Goal: Transaction & Acquisition: Obtain resource

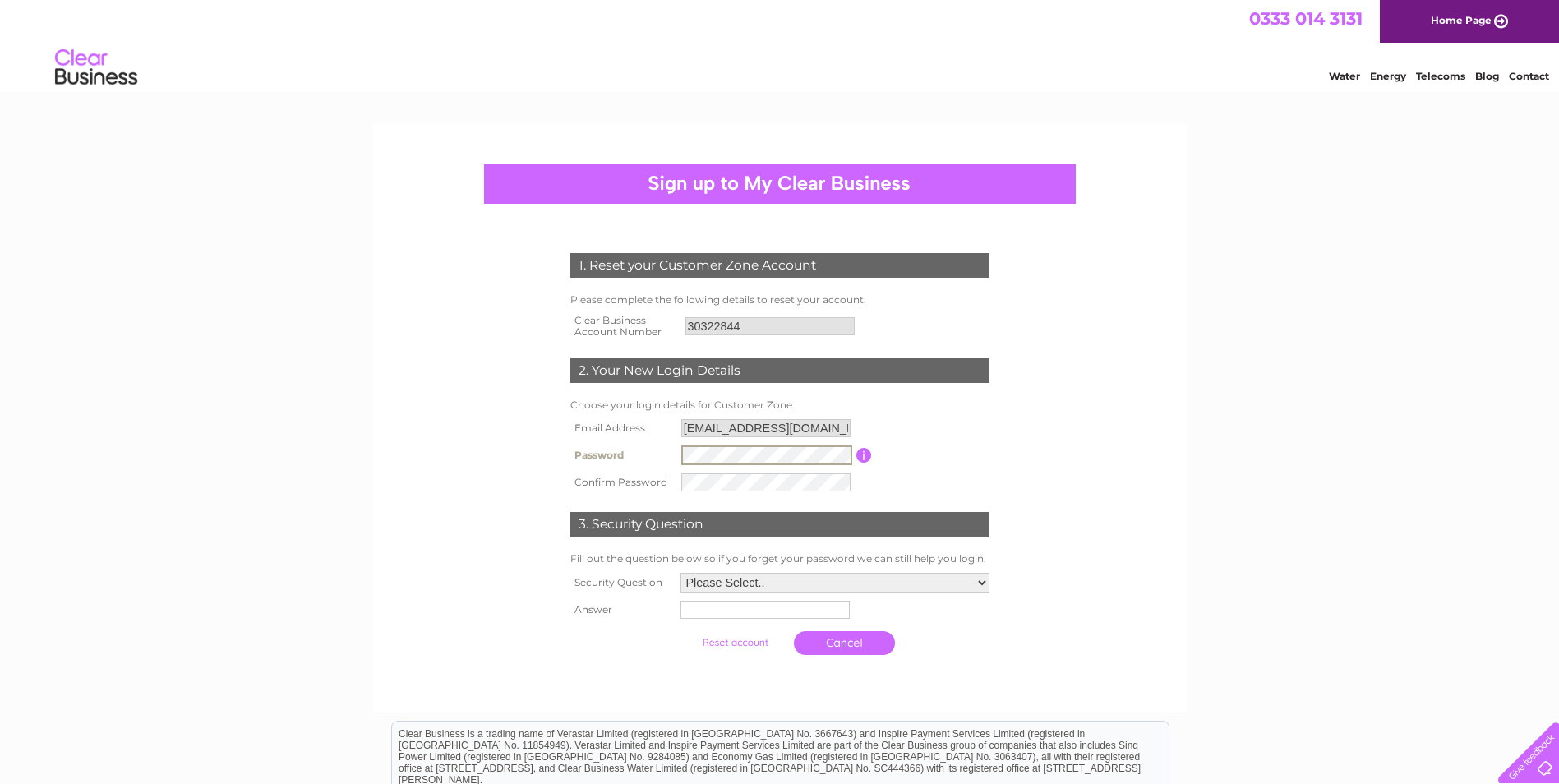
click at [879, 579] on select "Please Select.. In what town or city was your first job? In what town or city d…" at bounding box center [835, 582] width 309 height 20
select select "1"
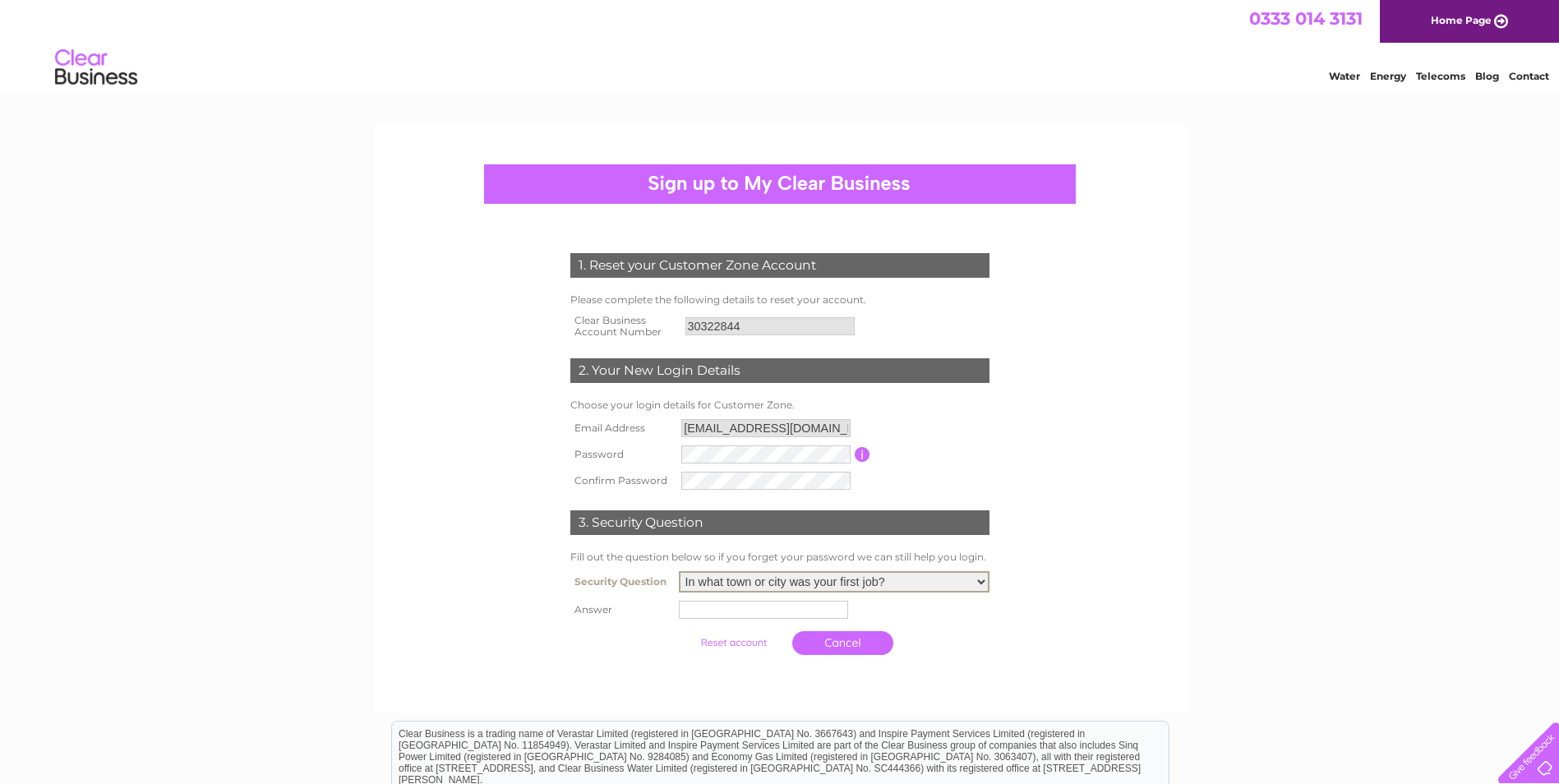
click at [679, 572] on select "Please Select.. In what town or city was your first job? In what town or city d…" at bounding box center [834, 581] width 311 height 21
click at [748, 621] on td at bounding box center [834, 609] width 318 height 27
type input "Glenrothes"
click at [1004, 610] on div "1. Reset your Customer Zone Account Please complete the following details to re…" at bounding box center [779, 449] width 496 height 426
click at [681, 445] on div at bounding box center [681, 445] width 0 height 0
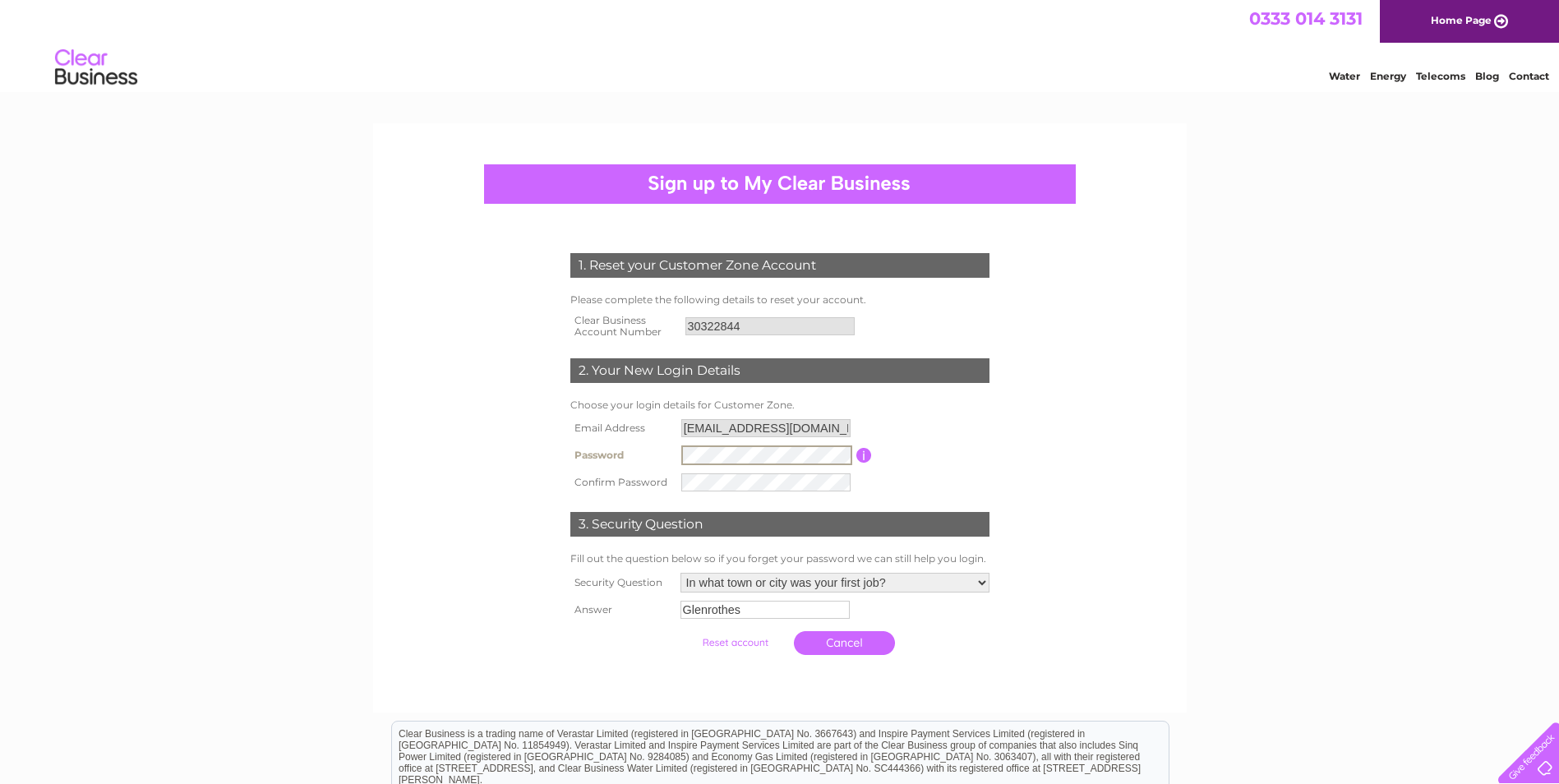
click at [1175, 424] on div "1. Reset your Customer Zone Account Please complete the following details to re…" at bounding box center [780, 418] width 813 height 589
click at [754, 638] on input "submit" at bounding box center [735, 640] width 101 height 23
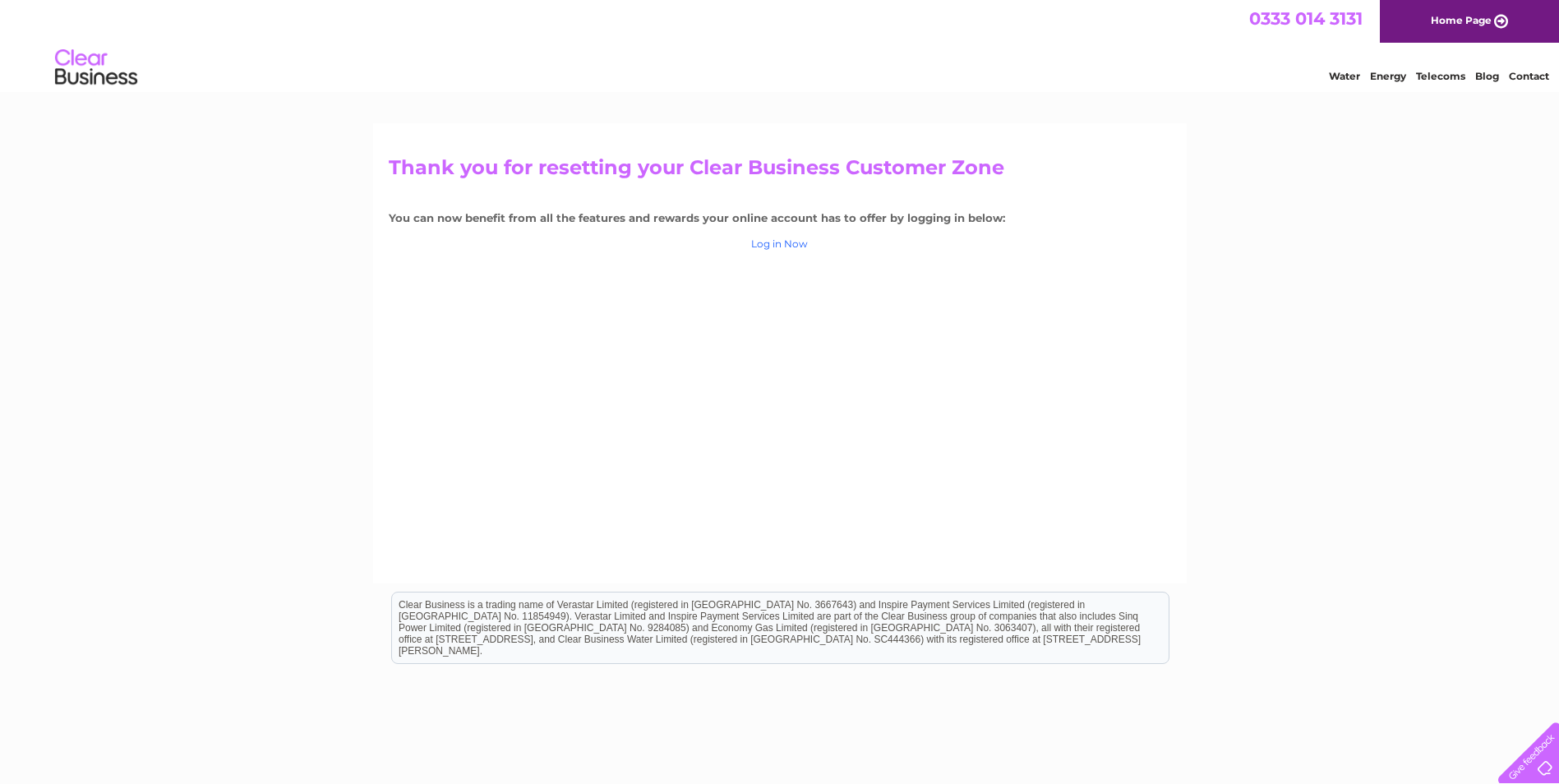
click at [777, 244] on link "Log in Now" at bounding box center [779, 243] width 57 height 12
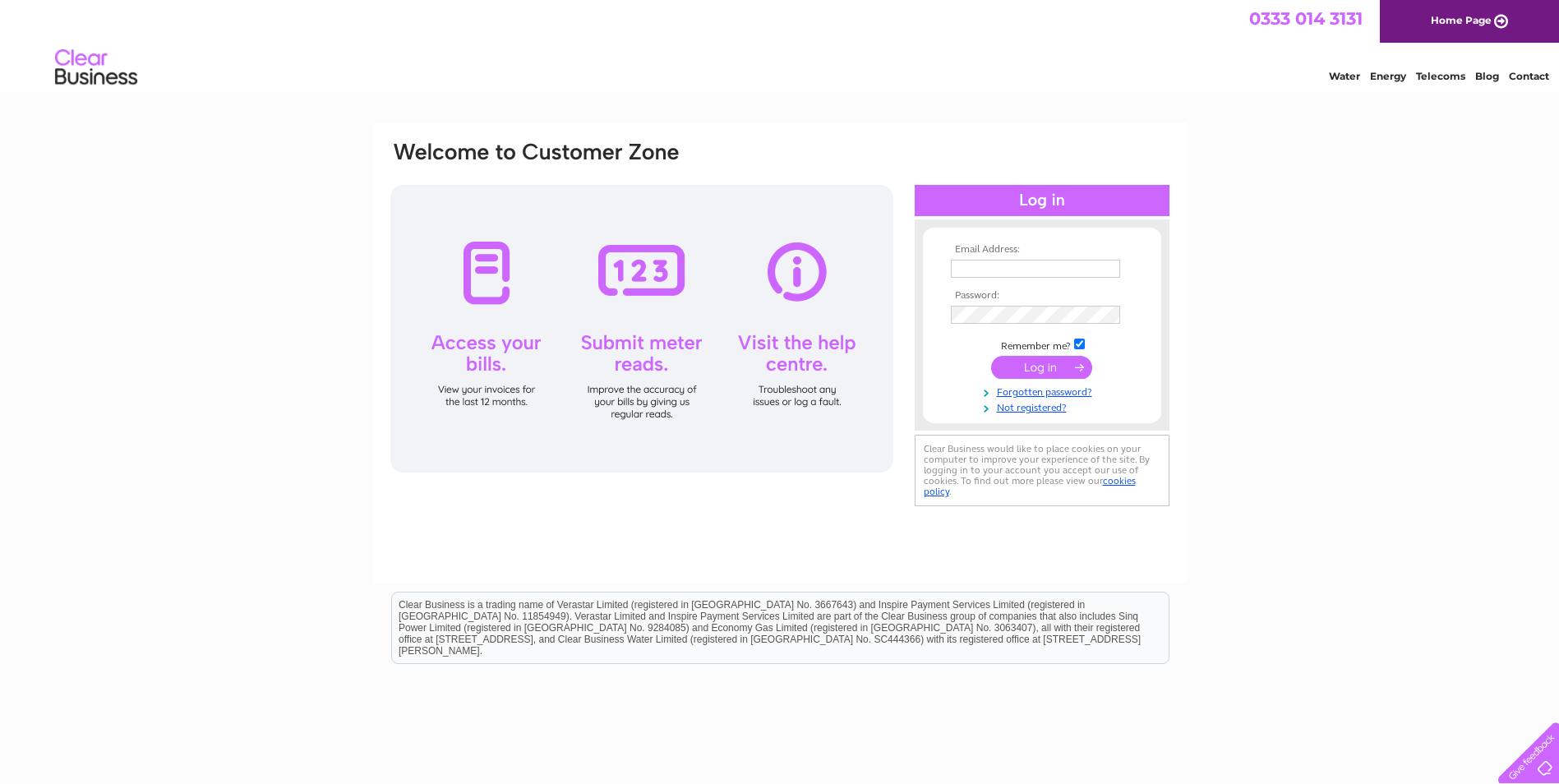
type input "fifemeansbusiness@fife.gov.uk"
click at [1063, 372] on input "submit" at bounding box center [1042, 369] width 101 height 23
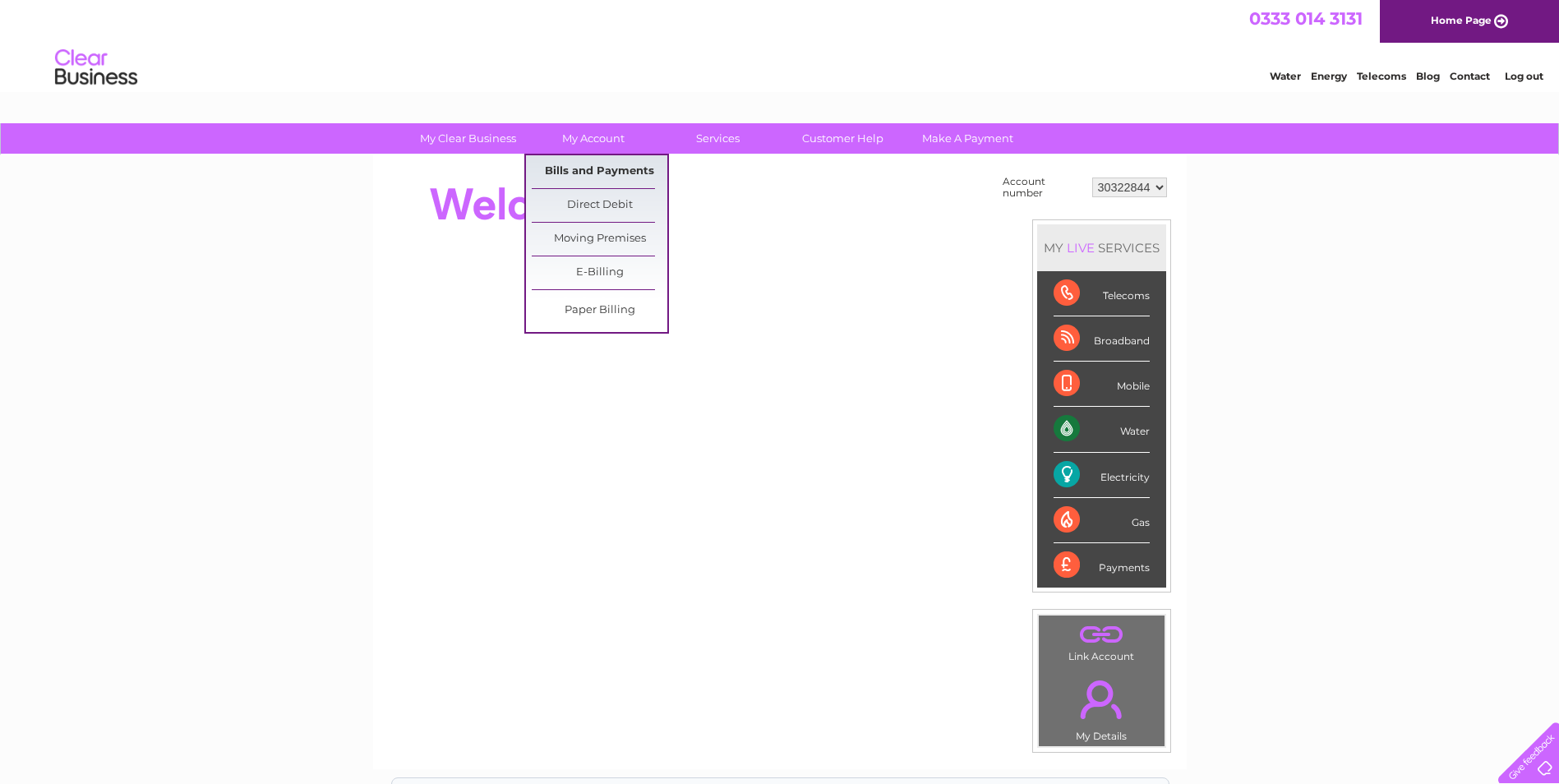
click at [589, 162] on link "Bills and Payments" at bounding box center [599, 171] width 135 height 33
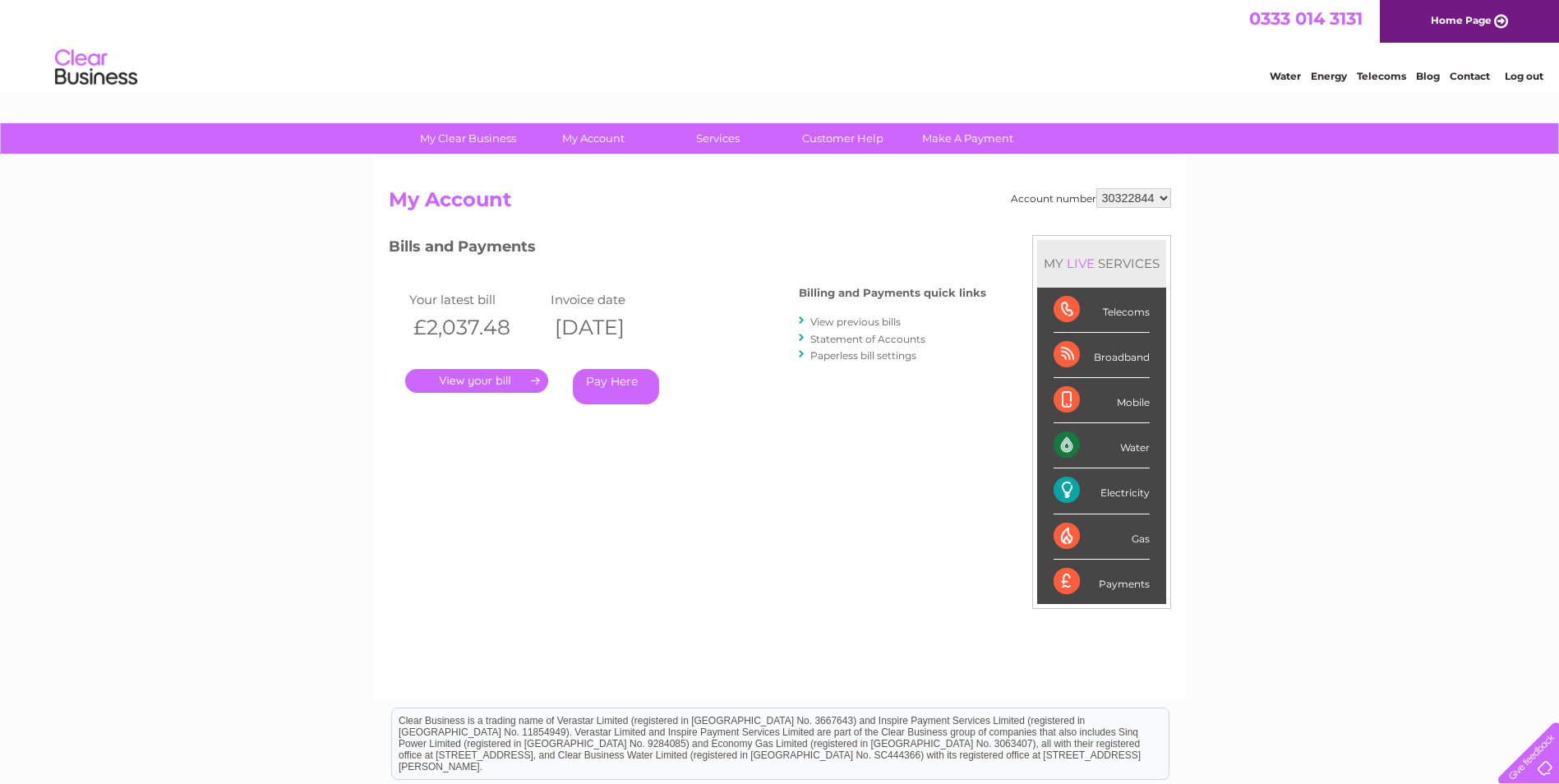
click at [478, 376] on link "." at bounding box center [476, 381] width 143 height 24
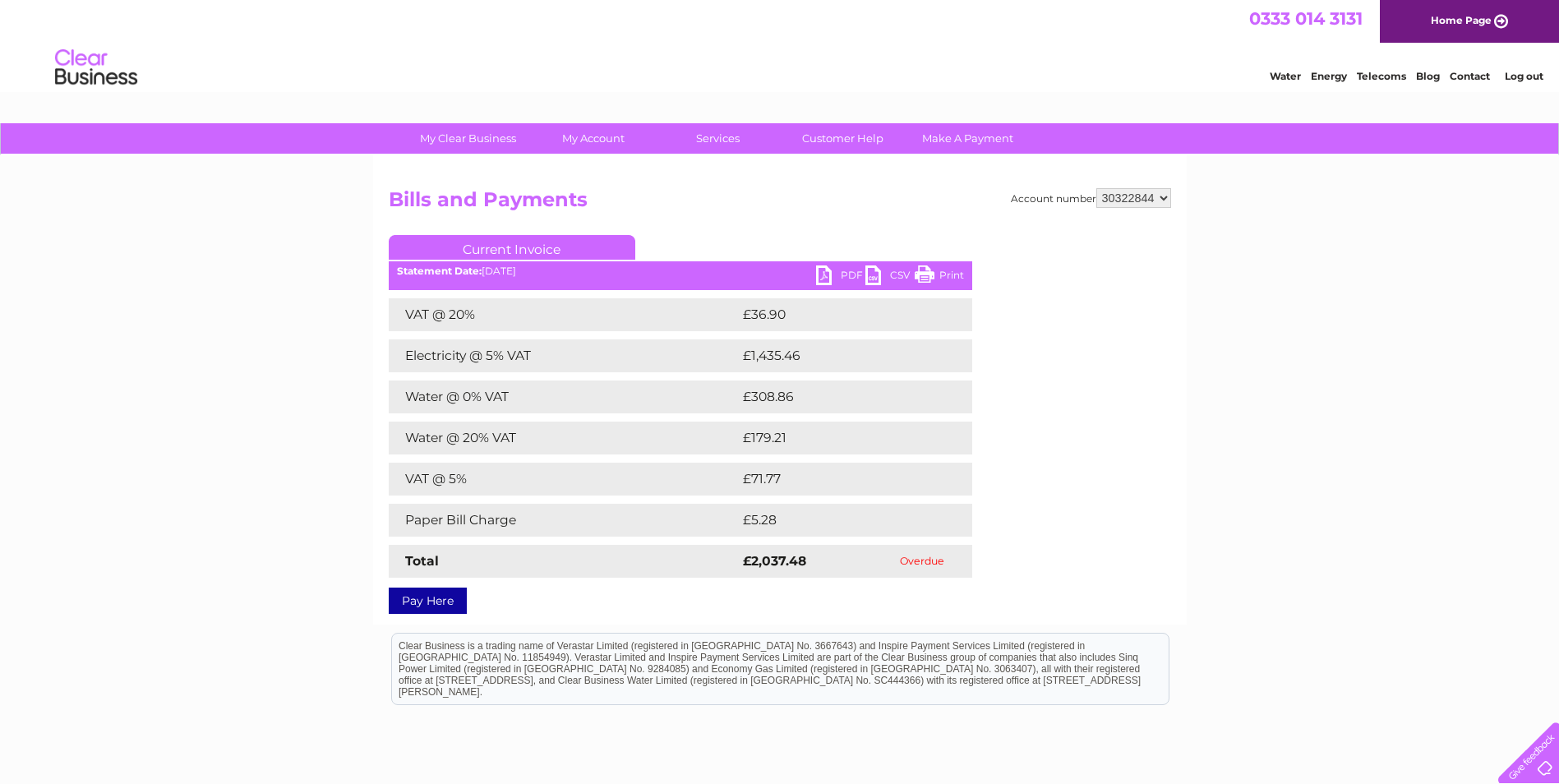
click at [831, 281] on link "PDF" at bounding box center [841, 277] width 50 height 24
click at [1251, 455] on div "My Clear Business Login Details My Details My Preferences Link Account My Accou…" at bounding box center [779, 514] width 1559 height 782
